Goal: Task Accomplishment & Management: Use online tool/utility

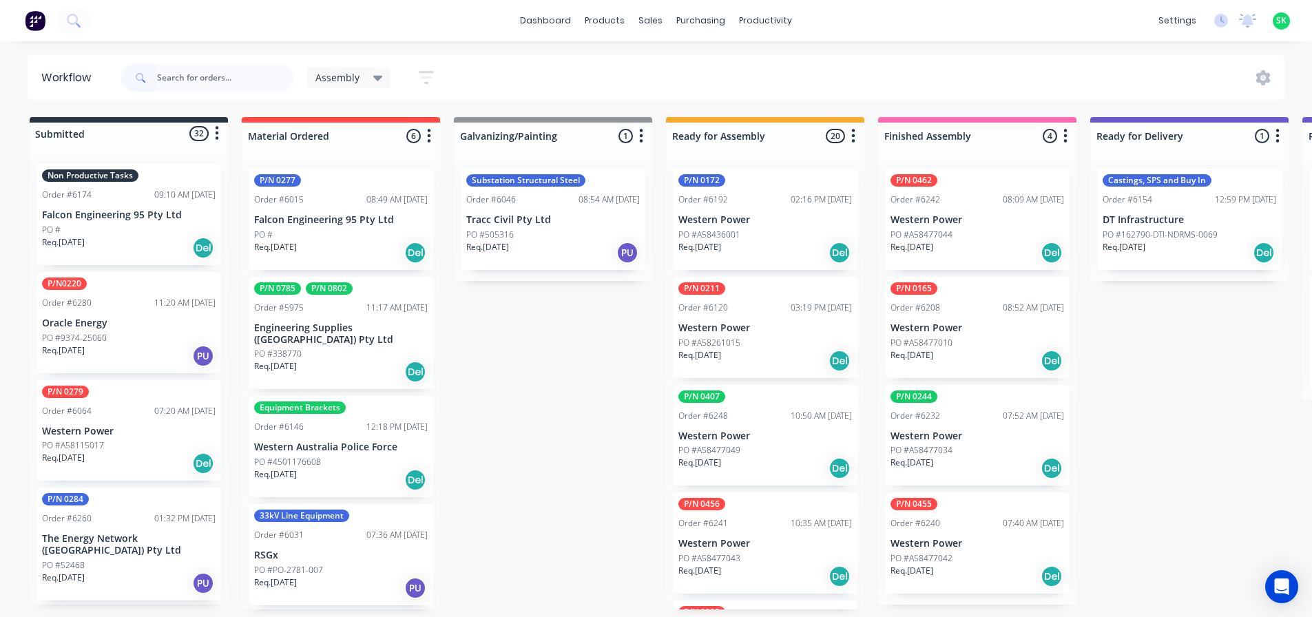
click at [107, 203] on div "Non Productive Tasks Order #6174 09:10 AM [DATE] Falcon Engineering 95 Pty Ltd …" at bounding box center [128, 214] width 185 height 101
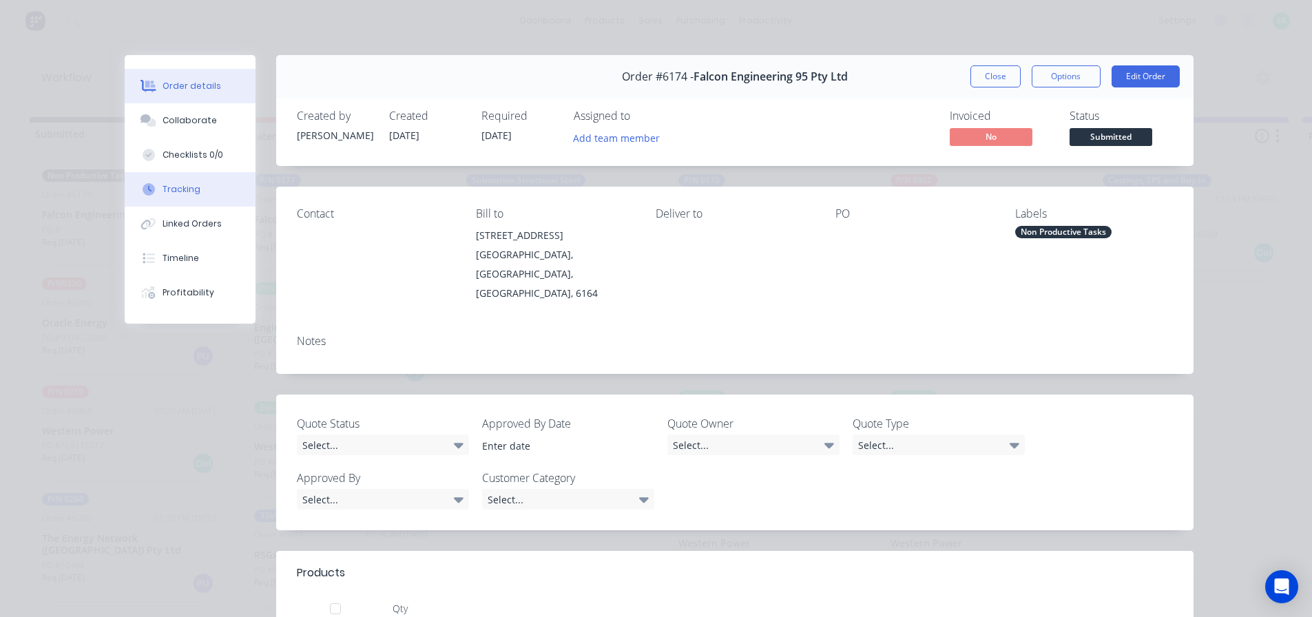
click at [179, 188] on div "Tracking" at bounding box center [182, 189] width 38 height 12
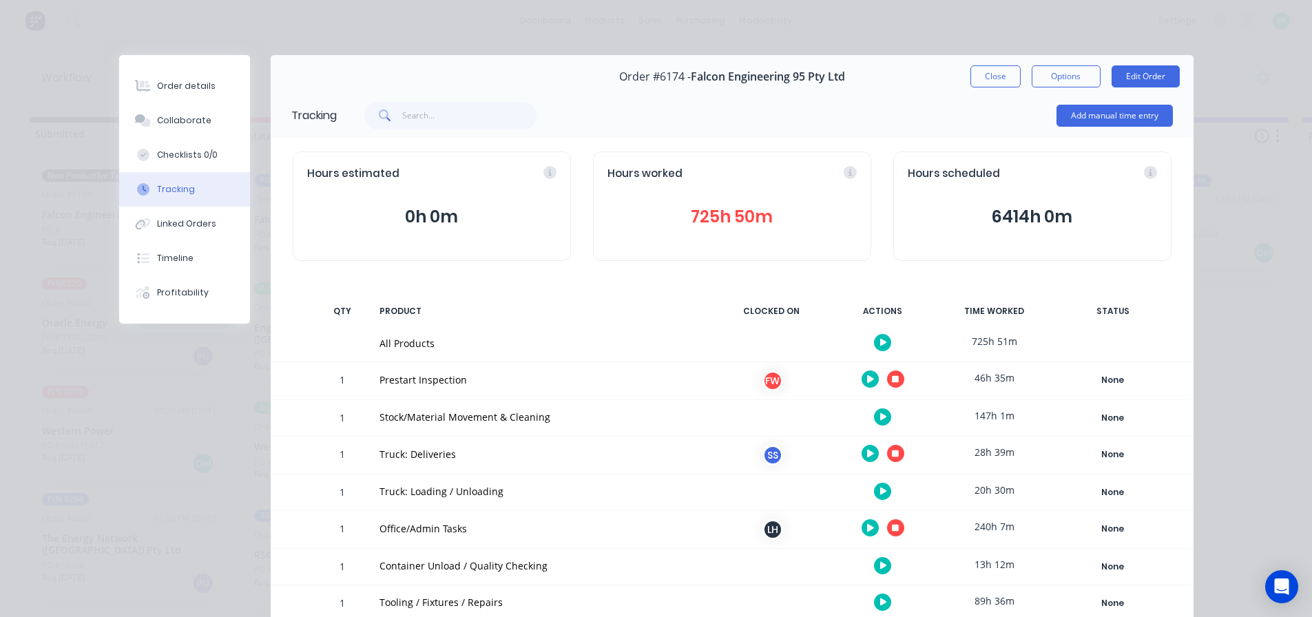
click at [892, 457] on icon "button" at bounding box center [895, 453] width 7 height 9
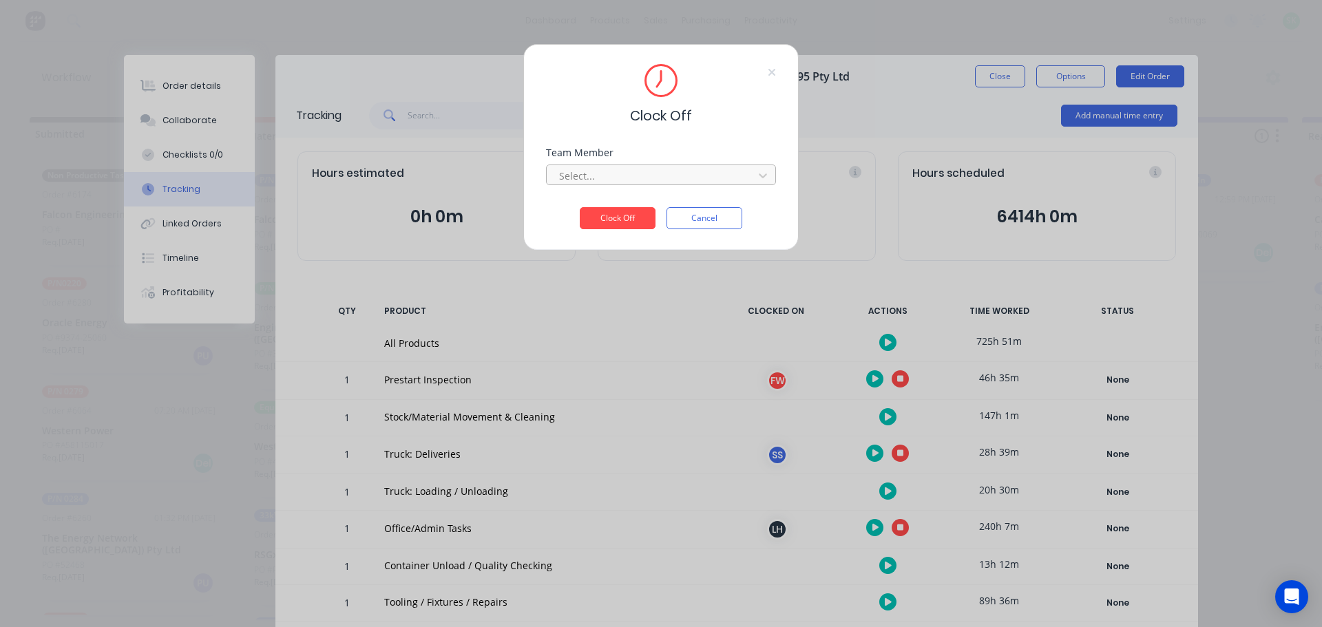
click at [647, 182] on div at bounding box center [652, 175] width 189 height 17
click at [622, 204] on div "[PERSON_NAME]" at bounding box center [661, 206] width 230 height 25
click at [612, 218] on button "Clock Off" at bounding box center [618, 218] width 76 height 22
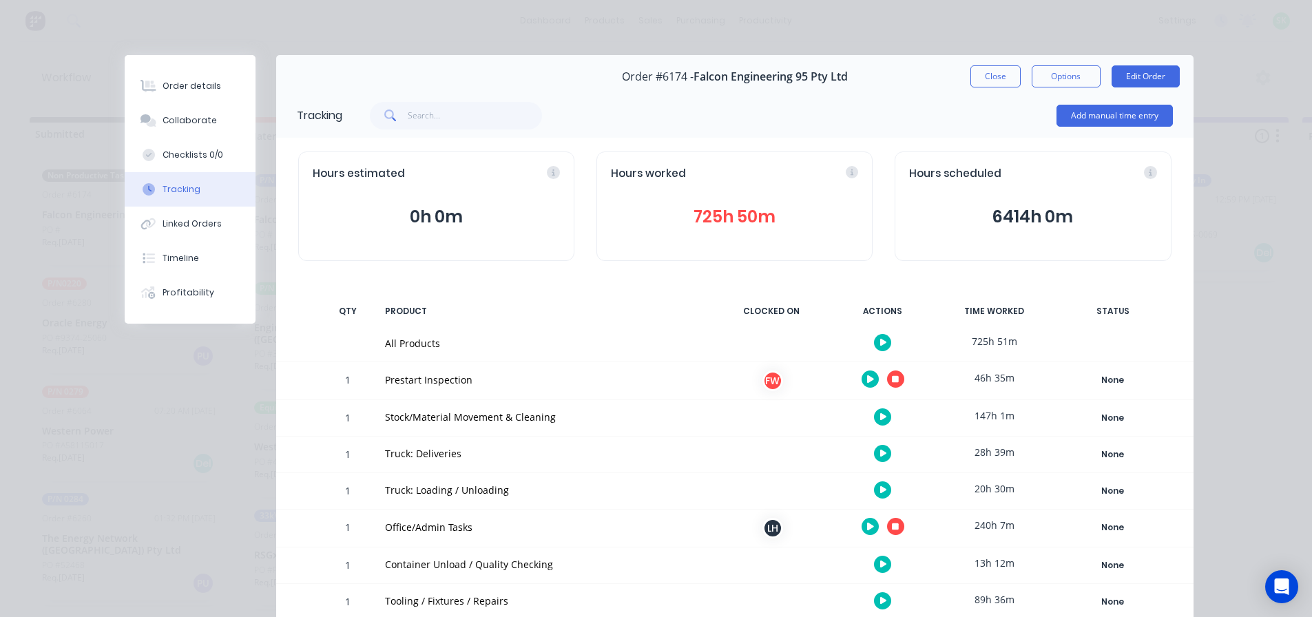
click at [868, 417] on div at bounding box center [882, 417] width 103 height 34
click at [874, 418] on button "button" at bounding box center [882, 416] width 17 height 17
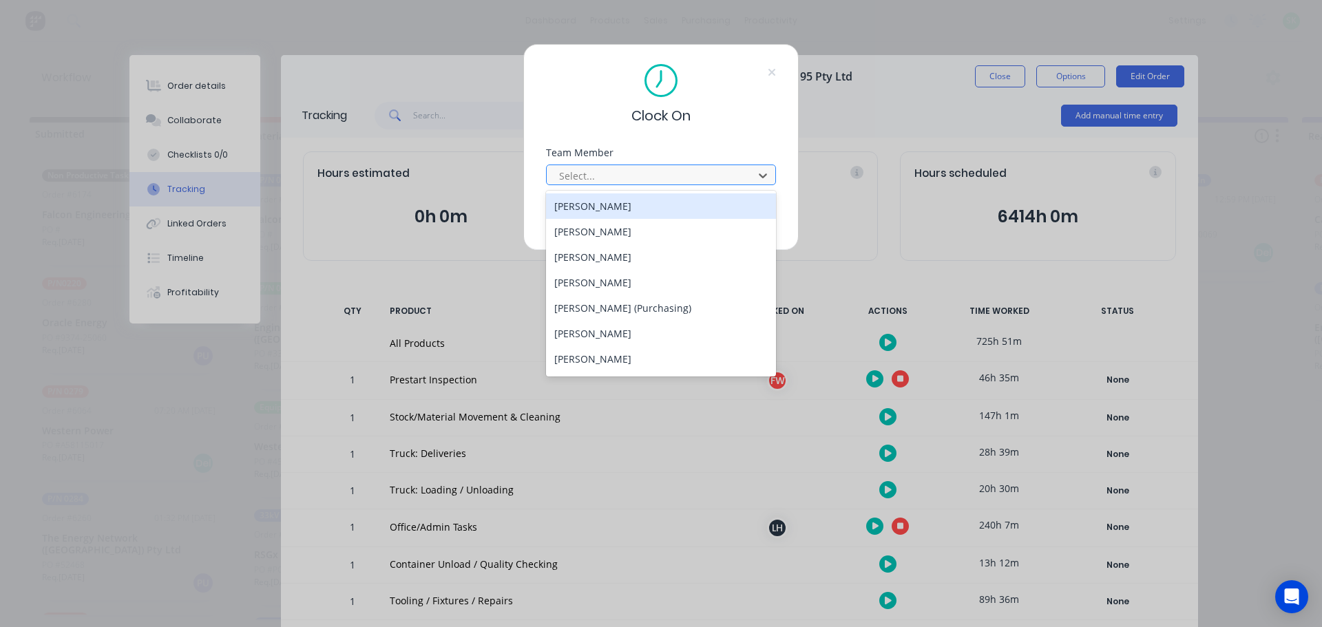
click at [702, 172] on div at bounding box center [652, 175] width 189 height 17
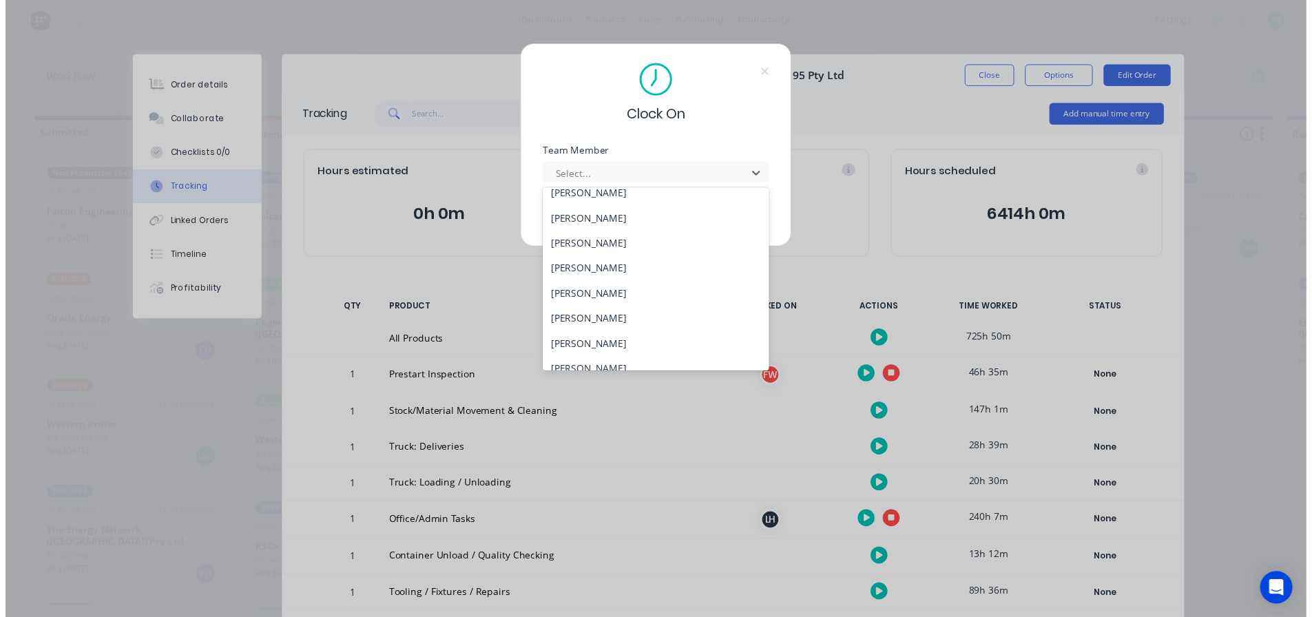
scroll to position [551, 0]
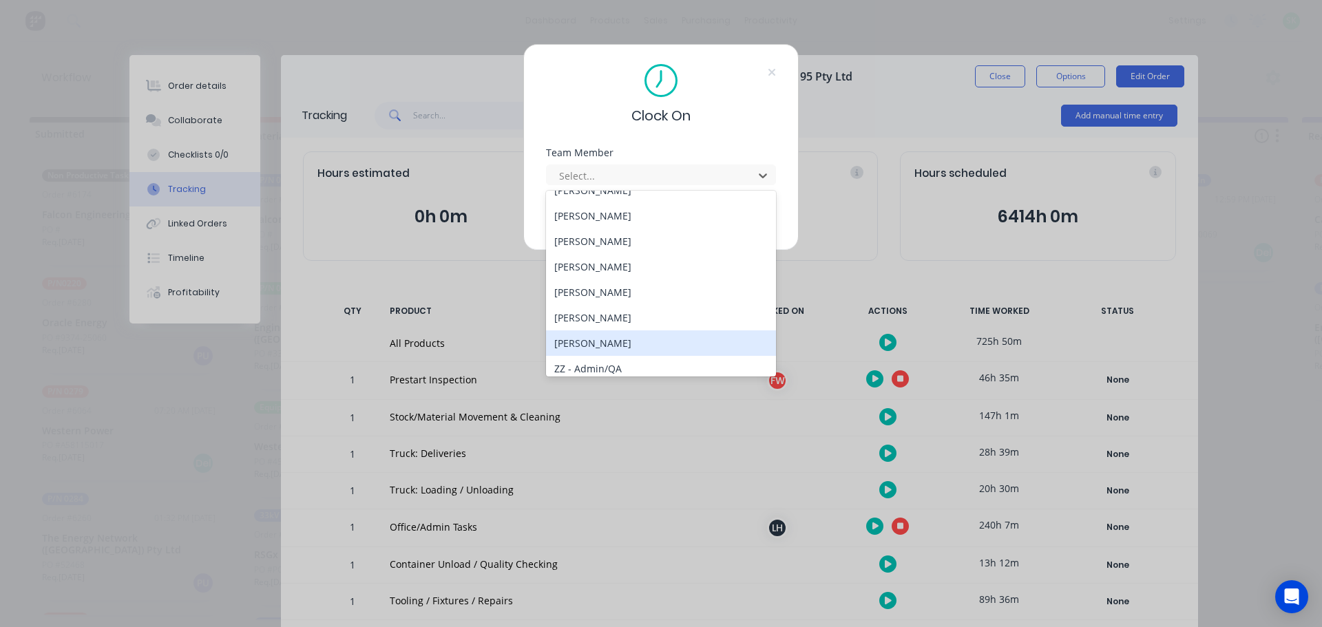
click at [618, 347] on div "[PERSON_NAME]" at bounding box center [661, 343] width 230 height 25
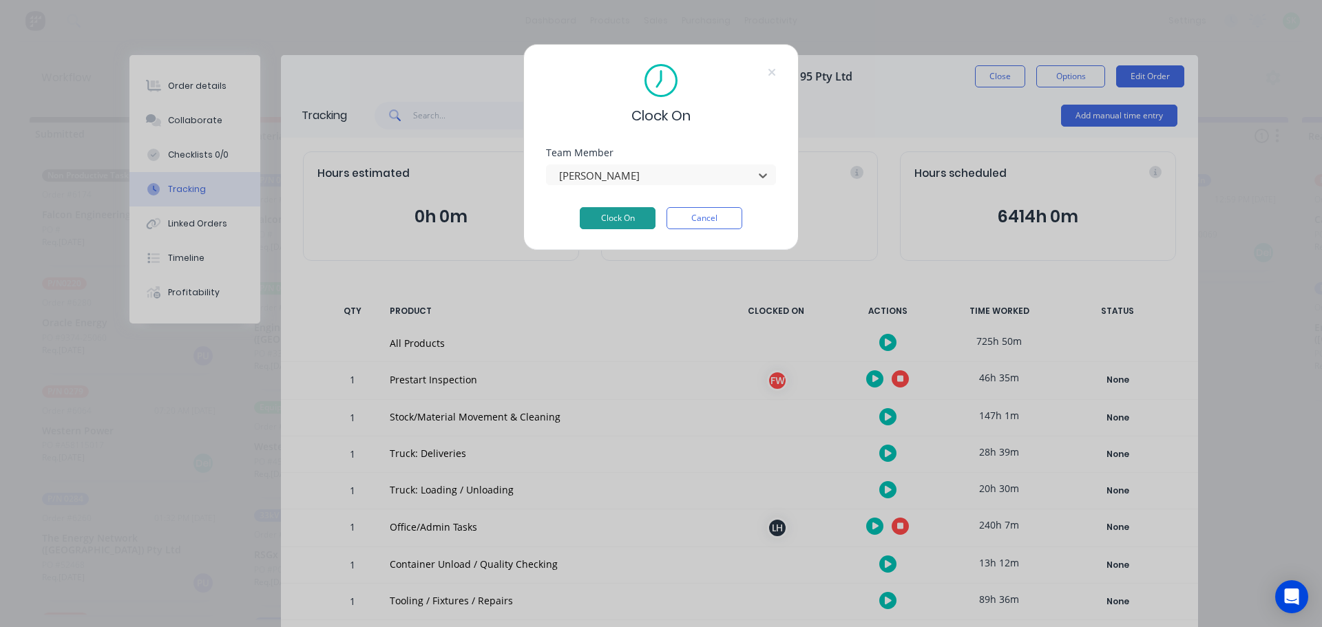
click at [614, 210] on button "Clock On" at bounding box center [618, 218] width 76 height 22
